Goal: Information Seeking & Learning: Learn about a topic

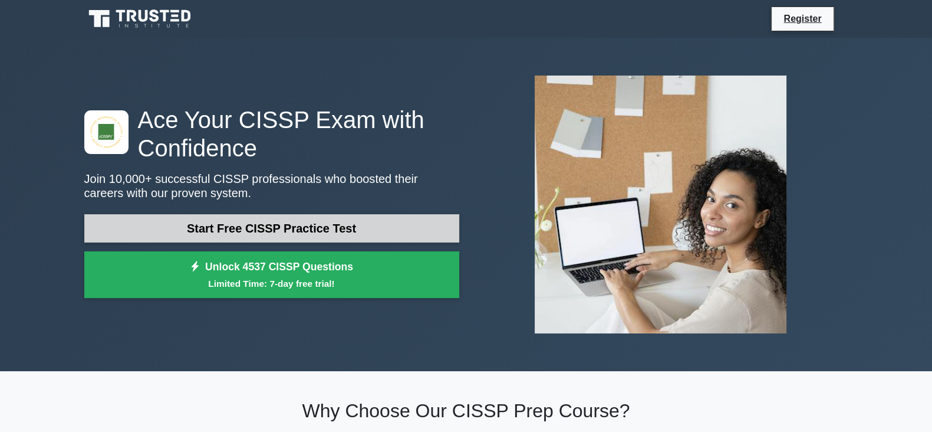
click at [397, 224] on link "Start Free CISSP Practice Test" at bounding box center [271, 228] width 375 height 28
click at [388, 218] on link "Start Free CISSP Practice Test" at bounding box center [271, 228] width 375 height 28
click at [314, 229] on link "Start Free CISSP Practice Test" at bounding box center [271, 228] width 375 height 28
click at [337, 237] on link "Start Free CISSP Practice Test" at bounding box center [271, 228] width 375 height 28
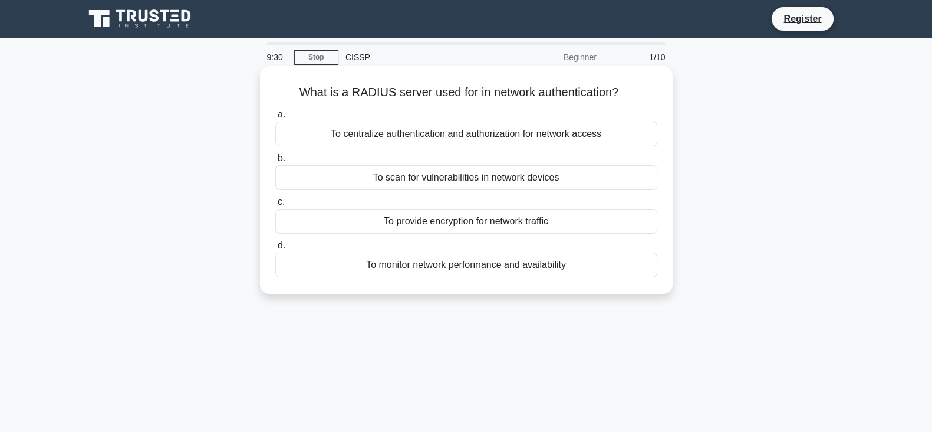
click at [361, 274] on div "To monitor network performance and availability" at bounding box center [466, 264] width 382 height 25
click at [275, 249] on input "d. To monitor network performance and availability" at bounding box center [275, 246] width 0 height 8
